Goal: Task Accomplishment & Management: Complete application form

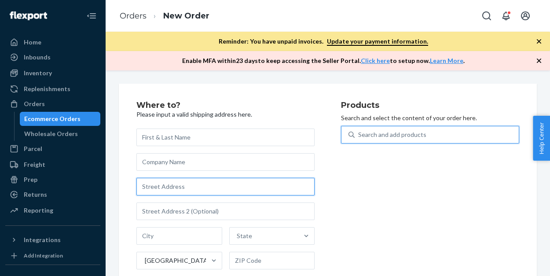
drag, startPoint x: 0, startPoint y: 0, endPoint x: 204, endPoint y: 191, distance: 279.2
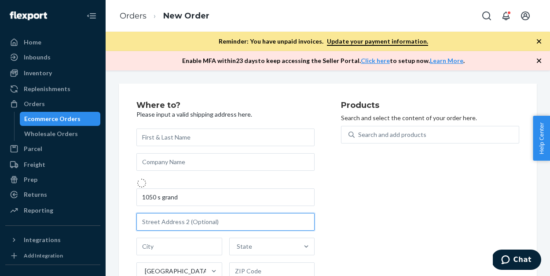
type input "[STREET_ADDRESS]"
type input "[GEOGRAPHIC_DATA]"
type input "90015"
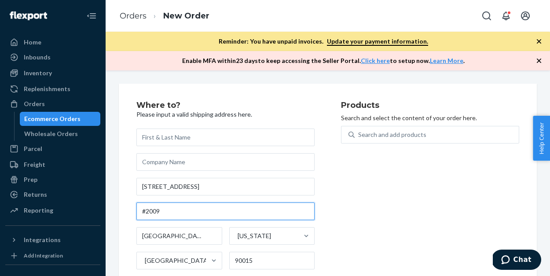
type input "#2009"
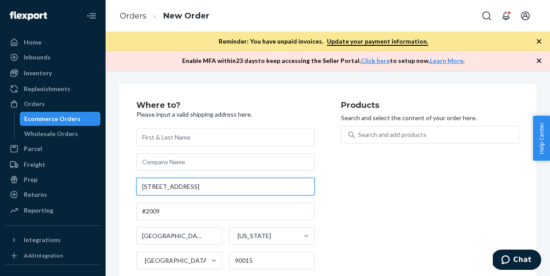
click at [239, 188] on input "[STREET_ADDRESS]" at bounding box center [225, 187] width 178 height 18
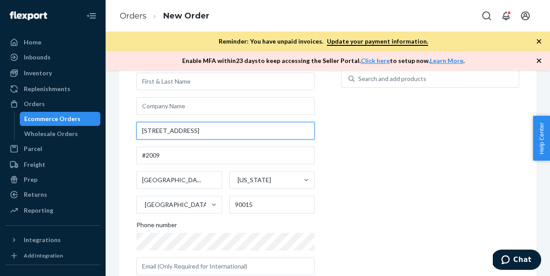
scroll to position [29, 0]
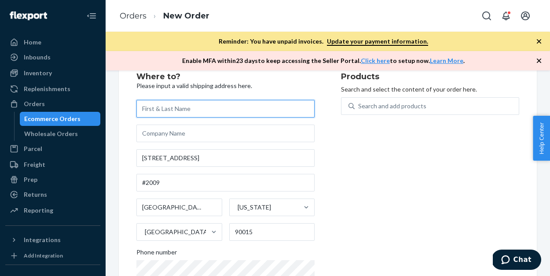
click at [147, 107] on input "text" at bounding box center [225, 109] width 178 height 18
type input "[PERSON_NAME]"
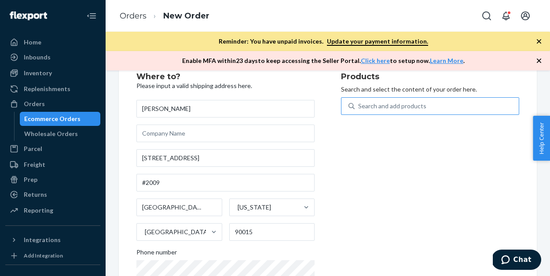
click at [384, 107] on div "Search and add products" at bounding box center [392, 106] width 68 height 9
click at [359, 107] on input "Search and add products" at bounding box center [358, 106] width 1 height 9
type input "b"
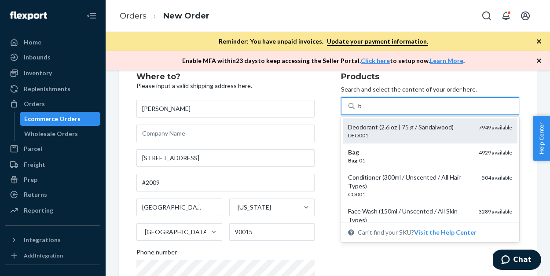
click at [378, 134] on div "DEO001" at bounding box center [410, 135] width 124 height 7
click at [363, 110] on input "b" at bounding box center [360, 106] width 4 height 9
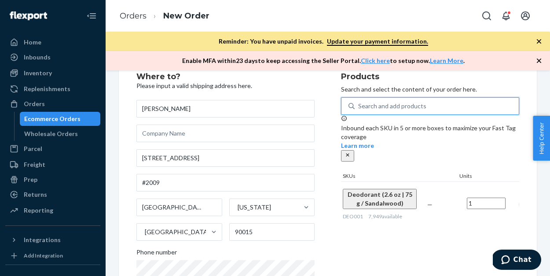
click at [374, 102] on div "Search and add products" at bounding box center [392, 106] width 68 height 9
click at [359, 102] on input "0 results available. Select is focused ,type to refine list, press Down to open…" at bounding box center [358, 106] width 1 height 9
type input "b"
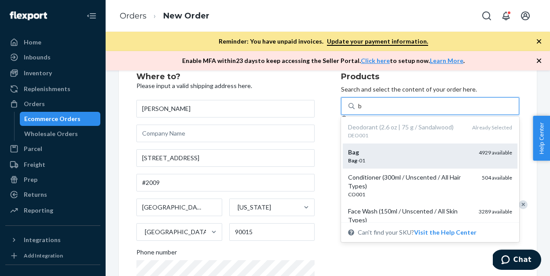
click at [370, 154] on div "Bag" at bounding box center [410, 152] width 124 height 9
click at [363, 110] on input "b" at bounding box center [360, 106] width 4 height 9
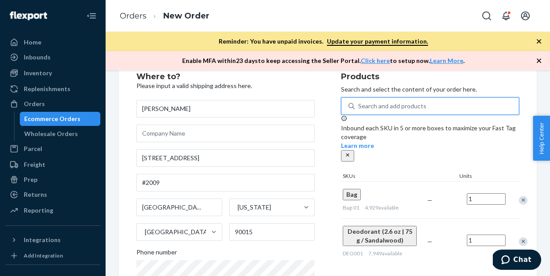
click at [367, 106] on div "Search and add products" at bounding box center [392, 106] width 68 height 9
click at [359, 106] on input "0 results available. Select is focused ,type to refine list, press Down to open…" at bounding box center [358, 106] width 1 height 9
type input "b"
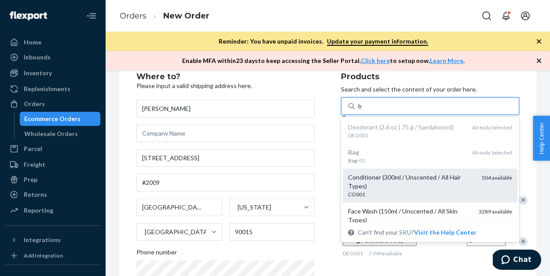
click at [370, 179] on div "Conditioner (300ml / Unscented / All Hair Types)" at bounding box center [411, 182] width 127 height 18
click at [363, 110] on input "b" at bounding box center [360, 106] width 4 height 9
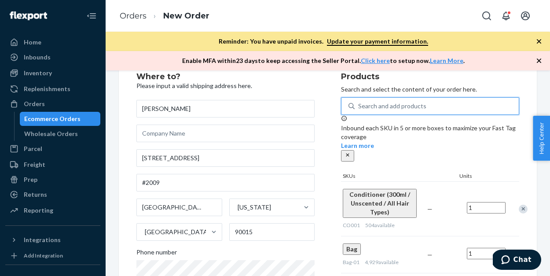
click at [366, 108] on div "Search and add products" at bounding box center [392, 106] width 68 height 9
click at [359, 108] on input "0 results available. Select is focused ,type to refine list, press Down to open…" at bounding box center [358, 106] width 1 height 9
type input "b"
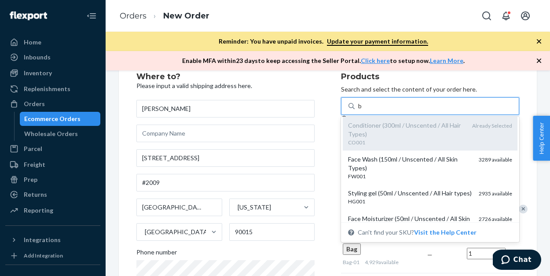
scroll to position [60, 0]
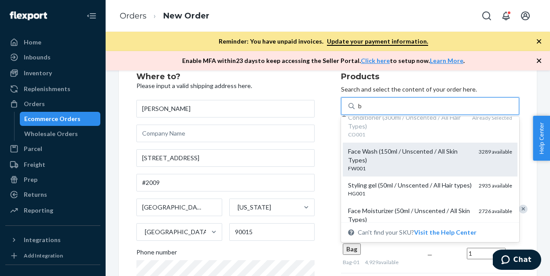
click at [373, 159] on div "Face Wash (150ml / Unscented / All Skin Types)" at bounding box center [410, 156] width 124 height 18
click at [363, 110] on input "b" at bounding box center [360, 106] width 4 height 9
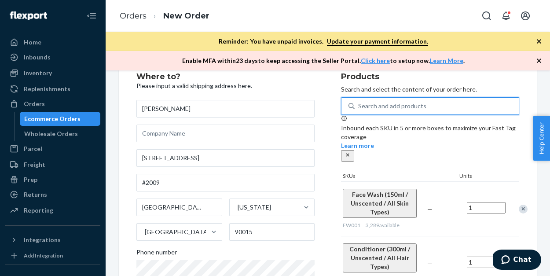
click at [373, 107] on div "Search and add products" at bounding box center [392, 106] width 68 height 9
click at [359, 107] on input "0 results available. Use Up and Down to choose options, press Enter to select t…" at bounding box center [358, 106] width 1 height 9
type input "b"
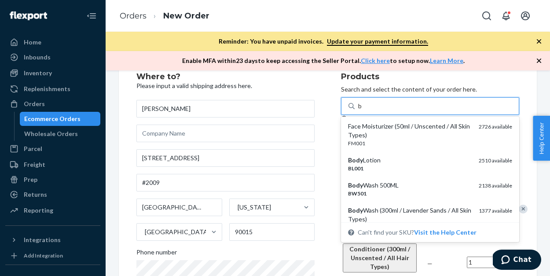
scroll to position [149, 0]
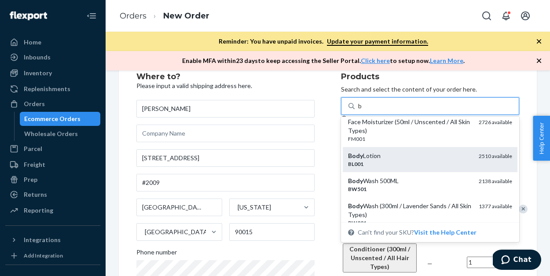
click at [429, 158] on div "Body Lotion" at bounding box center [410, 155] width 124 height 9
click at [363, 110] on input "b" at bounding box center [360, 106] width 4 height 9
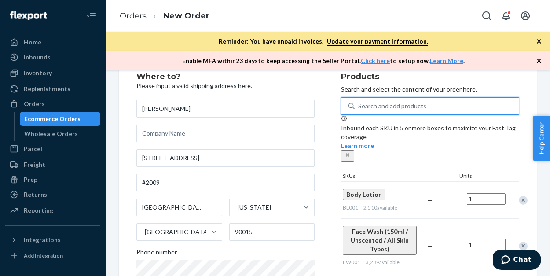
click at [397, 102] on div "Search and add products" at bounding box center [392, 106] width 68 height 9
click at [359, 102] on input "0 results available. Use Up and Down to choose options, press Enter to select t…" at bounding box center [358, 106] width 1 height 9
type input "b"
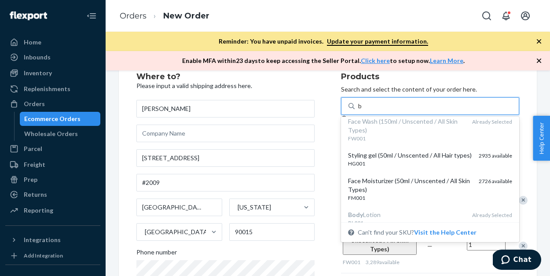
scroll to position [114, 0]
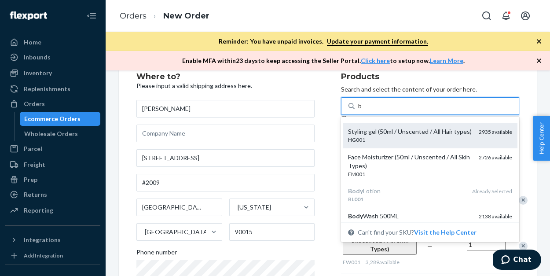
click at [398, 138] on div "HG001" at bounding box center [410, 139] width 124 height 7
click at [363, 110] on input "b" at bounding box center [360, 106] width 4 height 9
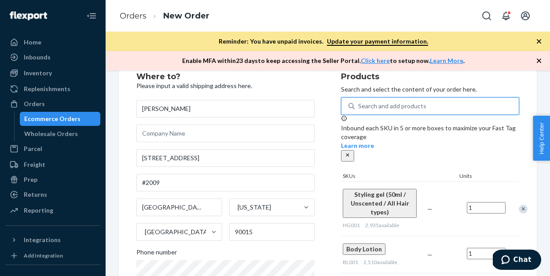
click at [392, 110] on div "Search and add products" at bounding box center [392, 106] width 68 height 9
click at [359, 110] on input "0 results available. Select is focused ,type to refine list, press Down to open…" at bounding box center [358, 106] width 1 height 9
type input "b"
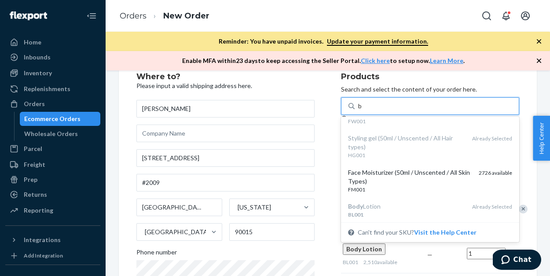
scroll to position [110, 0]
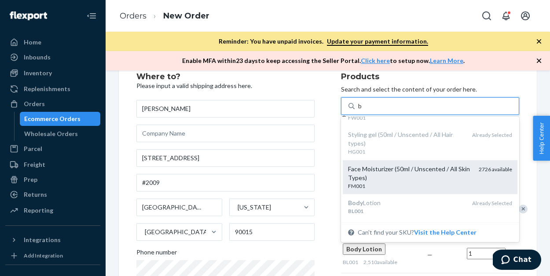
click at [399, 180] on div "Face Moisturizer (50ml / Unscented / All Skin Types)" at bounding box center [410, 174] width 124 height 18
click at [363, 110] on input "b" at bounding box center [360, 106] width 4 height 9
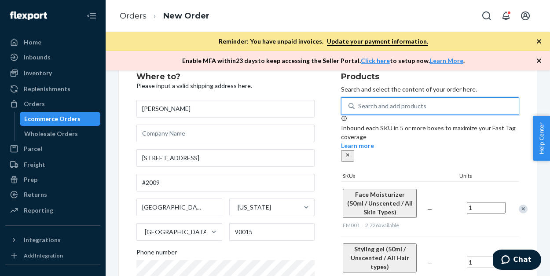
click at [374, 106] on div "Search and add products" at bounding box center [392, 106] width 68 height 9
click at [359, 106] on input "0 results available. Use Up and Down to choose options, press Enter to select t…" at bounding box center [358, 106] width 1 height 9
type input "b"
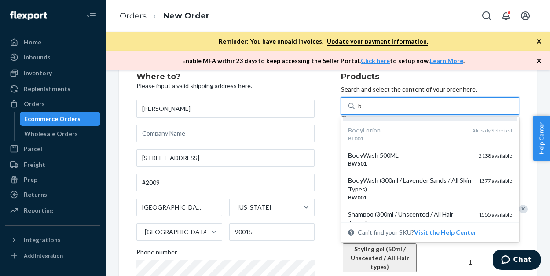
scroll to position [193, 0]
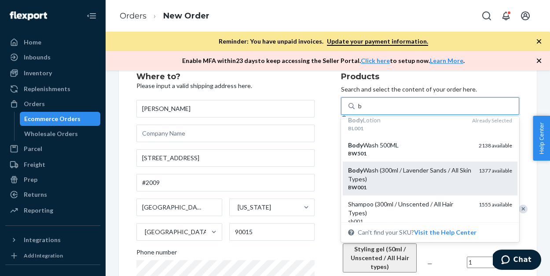
click at [432, 173] on div "Body Wash (300ml / Lavender Sands / All Skin Types)" at bounding box center [410, 175] width 124 height 18
click at [363, 110] on input "b" at bounding box center [360, 106] width 4 height 9
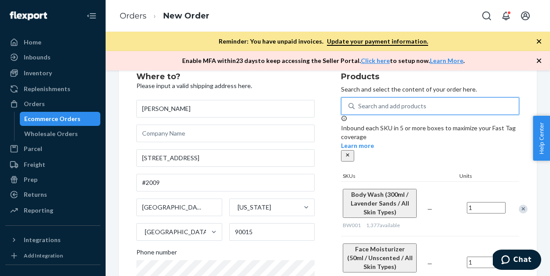
click at [410, 102] on div "Search and add products" at bounding box center [392, 106] width 68 height 9
click at [359, 102] on input "0 results available. Select is focused ,type to refine list, press Down to open…" at bounding box center [358, 106] width 1 height 9
type input "b"
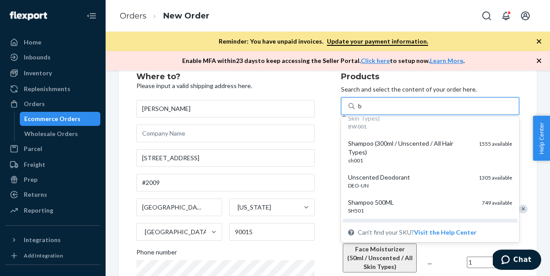
scroll to position [253, 0]
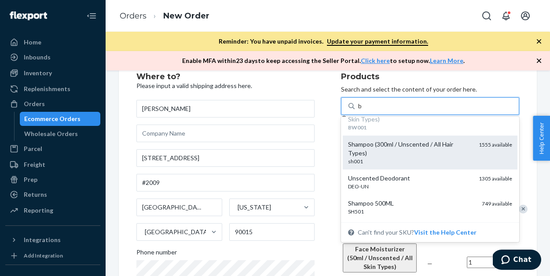
click at [402, 146] on div "Shampoo (300ml / Unscented / All Hair Types)" at bounding box center [410, 149] width 124 height 18
click at [363, 110] on input "b" at bounding box center [360, 106] width 4 height 9
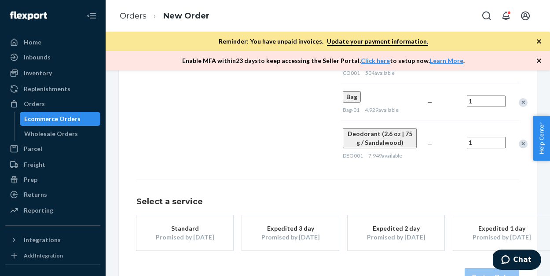
scroll to position [489, 0]
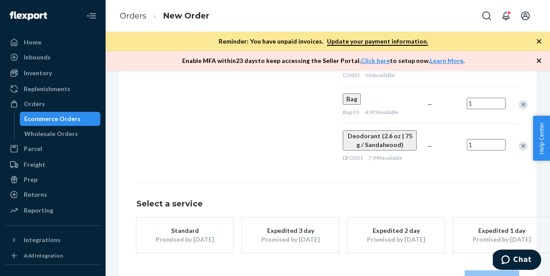
click at [189, 235] on div "Promised by [DATE]" at bounding box center [185, 239] width 70 height 9
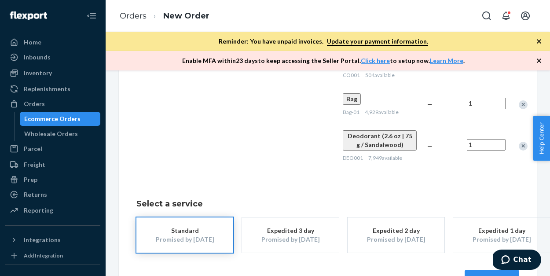
click at [477, 270] on button "Review Order" at bounding box center [492, 279] width 55 height 18
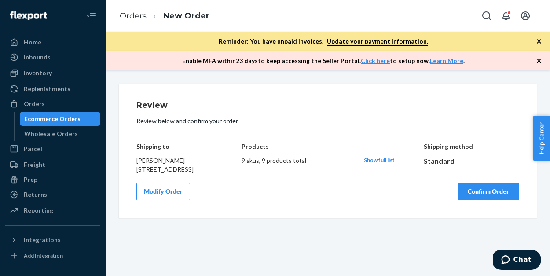
click at [480, 200] on button "Confirm Order" at bounding box center [489, 192] width 62 height 18
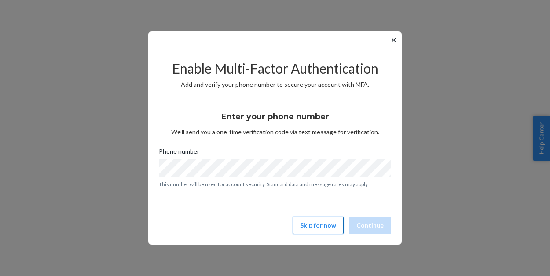
click at [305, 227] on button "Skip for now" at bounding box center [318, 225] width 51 height 18
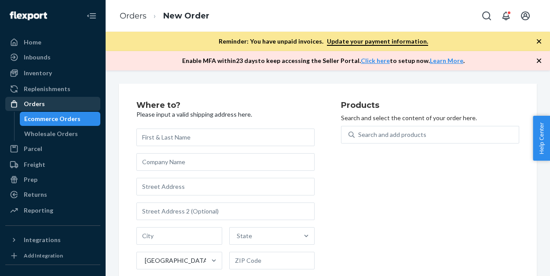
click at [44, 107] on div "Orders" at bounding box center [52, 104] width 93 height 12
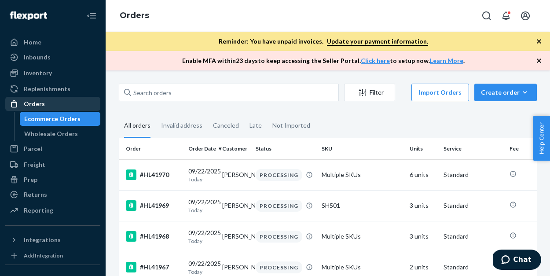
click at [58, 102] on div "Orders" at bounding box center [52, 104] width 93 height 12
click at [505, 93] on div "Create order" at bounding box center [505, 92] width 49 height 9
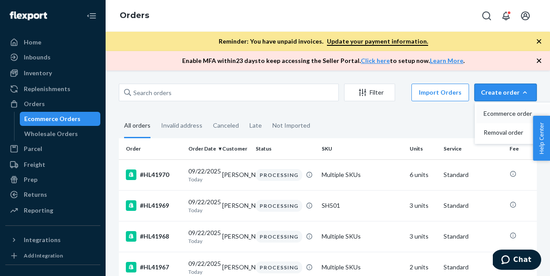
click at [503, 113] on span "Ecommerce order" at bounding box center [511, 113] width 55 height 6
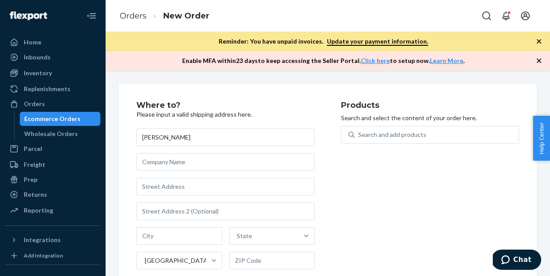
type input "[PERSON_NAME]"
click at [282, 196] on div "[PERSON_NAME] State [GEOGRAPHIC_DATA] Phone number" at bounding box center [225, 229] width 178 height 202
type input "[STREET_ADDRESS]"
type input "[GEOGRAPHIC_DATA]"
type input "90015"
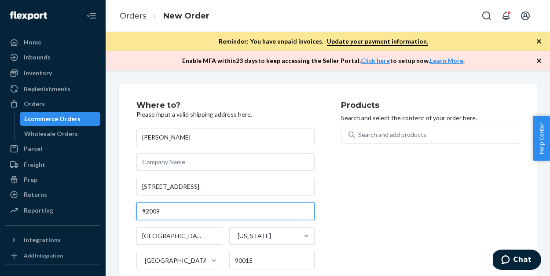
type input "#2009"
click at [366, 183] on div "Products Search and select the content of your order here. Search and add produ…" at bounding box center [430, 219] width 178 height 237
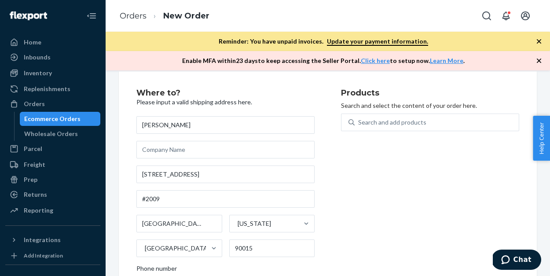
scroll to position [-1, 0]
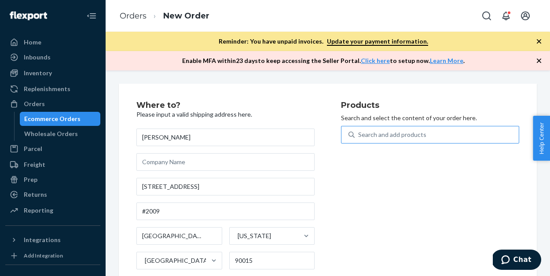
click at [374, 128] on div "Search and add products" at bounding box center [437, 135] width 164 height 16
click at [359, 130] on input "Search and add products" at bounding box center [358, 134] width 1 height 9
type input "b"
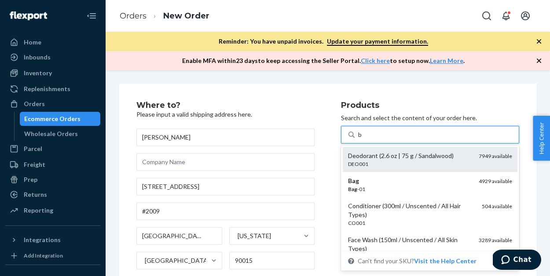
click at [420, 160] on div "DEO001" at bounding box center [410, 163] width 124 height 7
click at [363, 139] on input "b" at bounding box center [360, 134] width 4 height 9
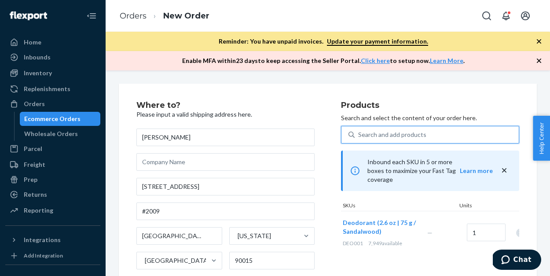
click at [391, 131] on div "Search and add products" at bounding box center [392, 134] width 68 height 9
click at [359, 131] on input "0 results available. Select is focused ,type to refine list, press Down to open…" at bounding box center [358, 134] width 1 height 9
type input "b"
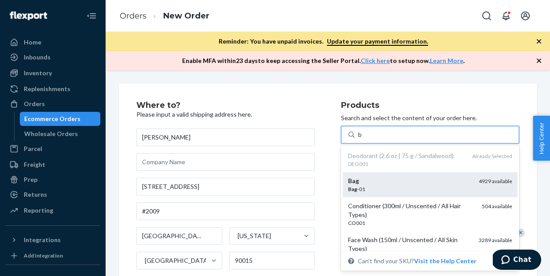
click at [362, 187] on div "Bag -01" at bounding box center [410, 188] width 124 height 7
click at [362, 139] on input "b" at bounding box center [360, 134] width 4 height 9
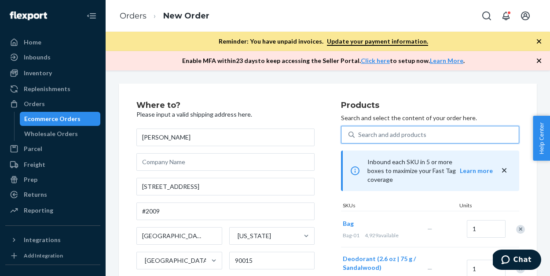
click at [369, 133] on div "Search and add products" at bounding box center [392, 134] width 68 height 9
click at [359, 133] on input "0 results available. Select is focused ,type to refine list, press Down to open…" at bounding box center [358, 134] width 1 height 9
type input "b"
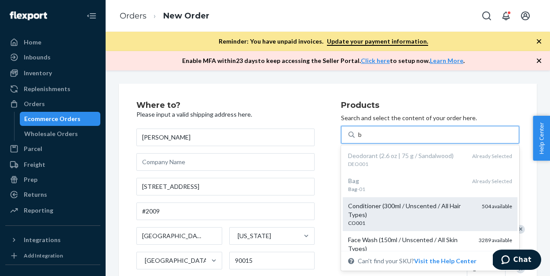
click at [378, 209] on div "Conditioner (300ml / Unscented / All Hair Types)" at bounding box center [411, 211] width 127 height 18
click at [363, 139] on input "b" at bounding box center [360, 134] width 4 height 9
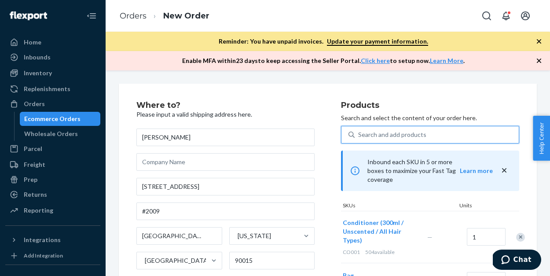
click at [380, 138] on div "Search and add products" at bounding box center [392, 134] width 68 height 9
click at [359, 138] on input "0 results available. Select is focused ,type to refine list, press Down to open…" at bounding box center [358, 134] width 1 height 9
type input "b"
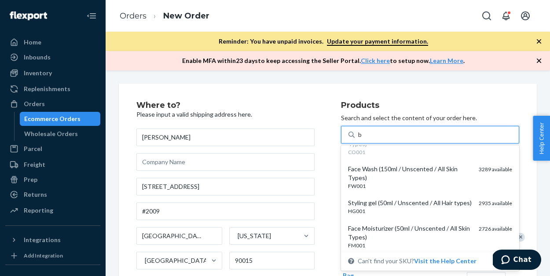
scroll to position [74, 0]
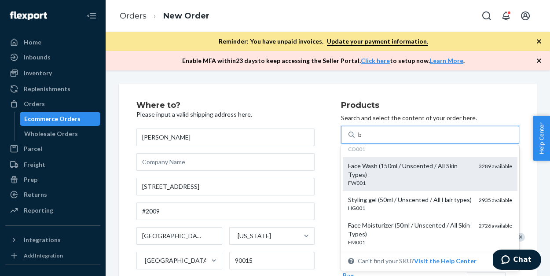
click at [403, 176] on div "Face Wash (150ml / Unscented / All Skin Types)" at bounding box center [410, 170] width 124 height 18
click at [363, 139] on input "b" at bounding box center [360, 134] width 4 height 9
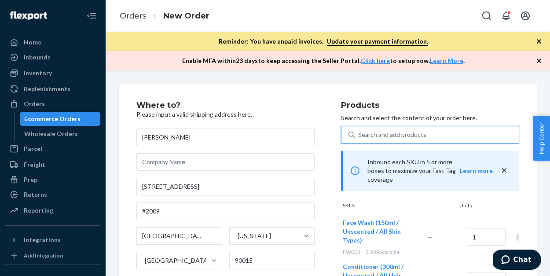
click at [397, 136] on div "Search and add products" at bounding box center [392, 134] width 68 height 9
click at [359, 136] on input "0 results available. Select is focused ,type to refine list, press Down to open…" at bounding box center [358, 134] width 1 height 9
type input "b"
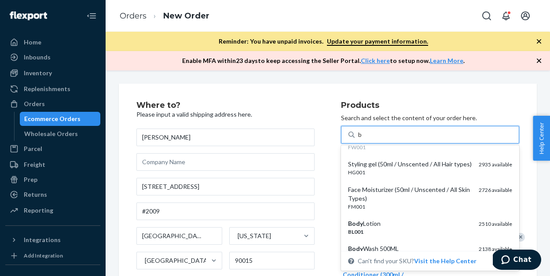
scroll to position [129, 0]
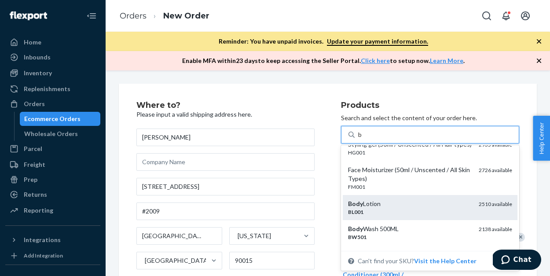
click at [391, 203] on div "Body Lotion" at bounding box center [410, 203] width 124 height 9
click at [363, 139] on input "b" at bounding box center [360, 134] width 4 height 9
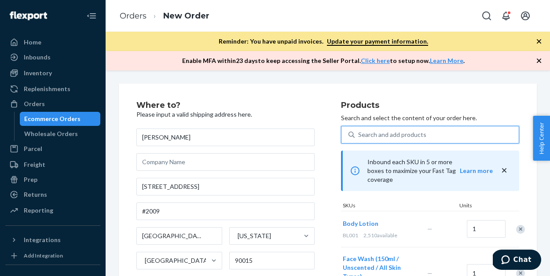
click at [379, 130] on div "Search and add products" at bounding box center [392, 134] width 68 height 9
click at [359, 130] on input "0 results available. Select is focused ,type to refine list, press Down to open…" at bounding box center [358, 134] width 1 height 9
type input "b"
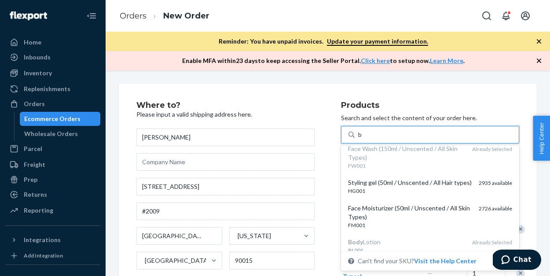
scroll to position [116, 0]
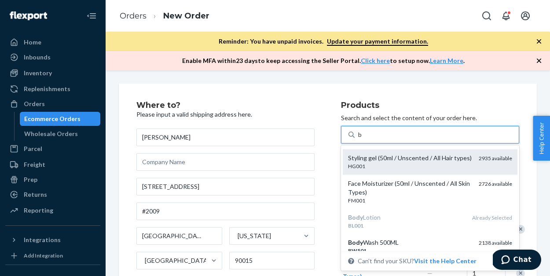
click at [380, 163] on div "HG001" at bounding box center [410, 165] width 124 height 7
click at [363, 139] on input "b" at bounding box center [360, 134] width 4 height 9
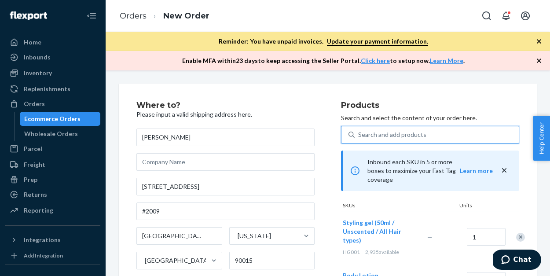
click at [376, 136] on div "Search and add products" at bounding box center [392, 134] width 68 height 9
click at [359, 136] on input "0 results available. Select is focused ,type to refine list, press Down to open…" at bounding box center [358, 134] width 1 height 9
type input "b"
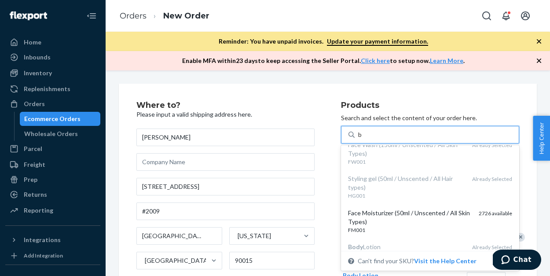
scroll to position [112, 0]
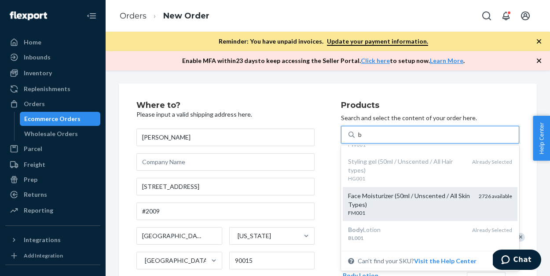
click at [383, 202] on div "Face Moisturizer (50ml / Unscented / All Skin Types)" at bounding box center [410, 200] width 124 height 18
click at [363, 139] on input "b" at bounding box center [360, 134] width 4 height 9
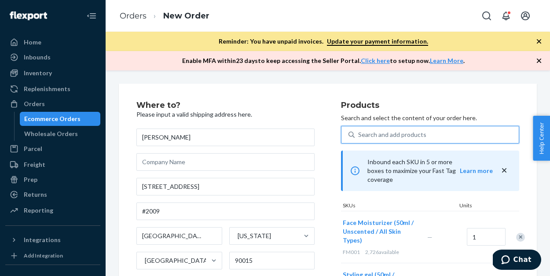
click at [376, 134] on div "Search and add products" at bounding box center [392, 134] width 68 height 9
click at [359, 134] on input "0 results available. Use Up and Down to choose options, press Enter to select t…" at bounding box center [358, 134] width 1 height 9
type input "b"
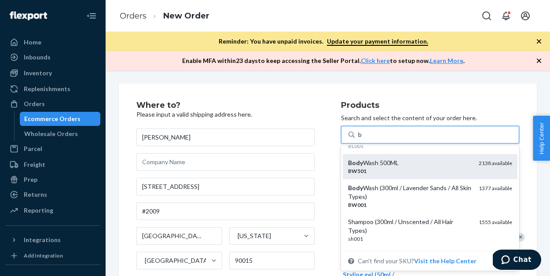
scroll to position [205, 0]
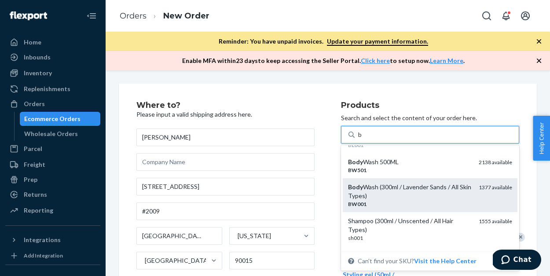
click at [429, 189] on div "Body Wash (300ml / Lavender Sands / All Skin Types)" at bounding box center [410, 192] width 124 height 18
click at [363, 139] on input "b" at bounding box center [360, 134] width 4 height 9
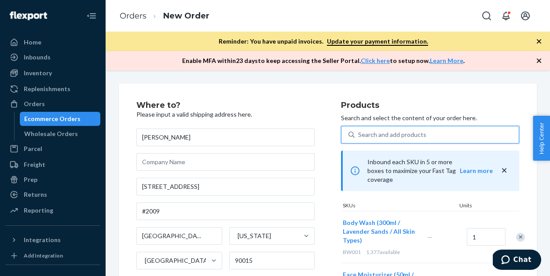
click at [400, 137] on div "Search and add products" at bounding box center [392, 134] width 68 height 9
click at [359, 137] on input "0 results available. Select is focused ,type to refine list, press Down to open…" at bounding box center [358, 134] width 1 height 9
type input "b"
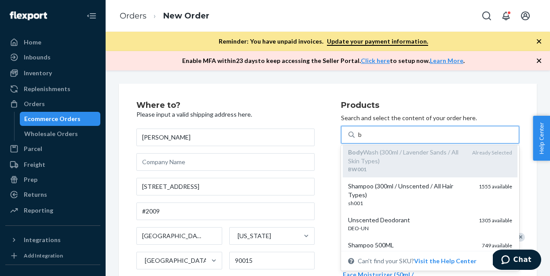
scroll to position [239, 0]
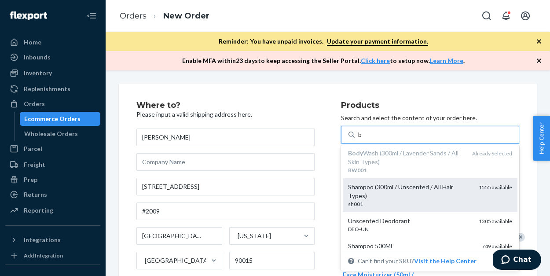
click at [407, 200] on div "sh001" at bounding box center [410, 203] width 124 height 7
click at [363, 139] on input "b" at bounding box center [360, 134] width 4 height 9
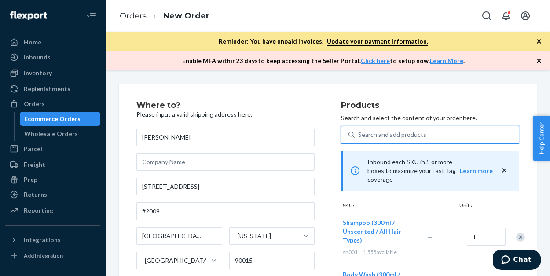
click at [386, 132] on div "Search and add products" at bounding box center [392, 134] width 68 height 9
click at [359, 132] on input "0 results available. Select is focused ,type to refine list, press Down to open…" at bounding box center [358, 134] width 1 height 9
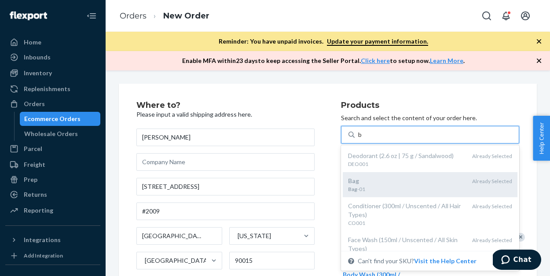
scroll to position [0, 0]
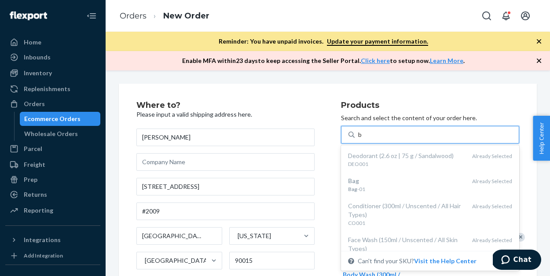
type input "b"
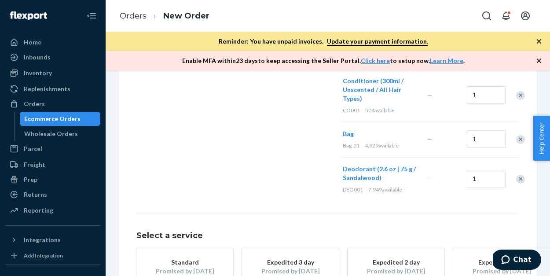
scroll to position [471, 0]
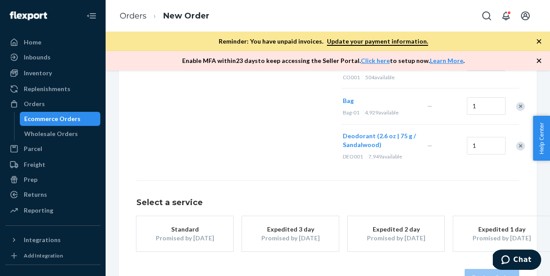
click at [167, 234] on div "Promised by [DATE]" at bounding box center [185, 238] width 70 height 9
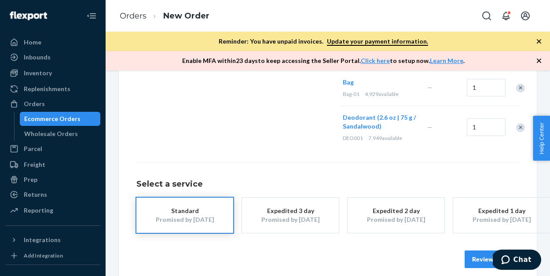
scroll to position [489, 0]
click at [478, 254] on button "Review Order" at bounding box center [492, 260] width 55 height 18
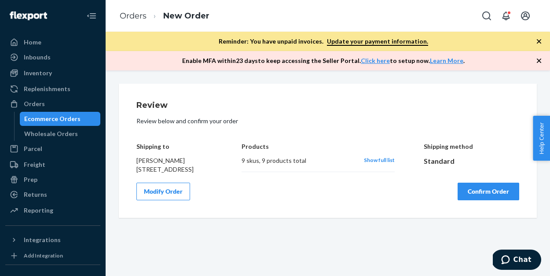
click at [472, 200] on button "Confirm Order" at bounding box center [489, 192] width 62 height 18
